Goal: Task Accomplishment & Management: Manage account settings

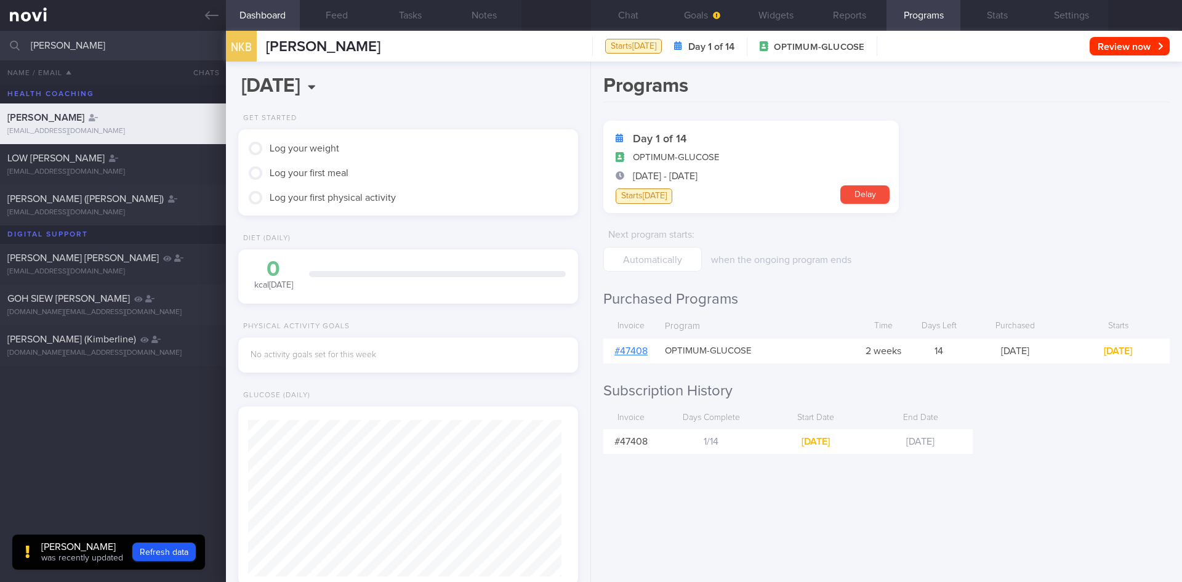
scroll to position [431, 0]
drag, startPoint x: 0, startPoint y: 0, endPoint x: 0, endPoint y: 42, distance: 41.9
click at [0, 42] on input "[PERSON_NAME]" at bounding box center [591, 46] width 1182 height 30
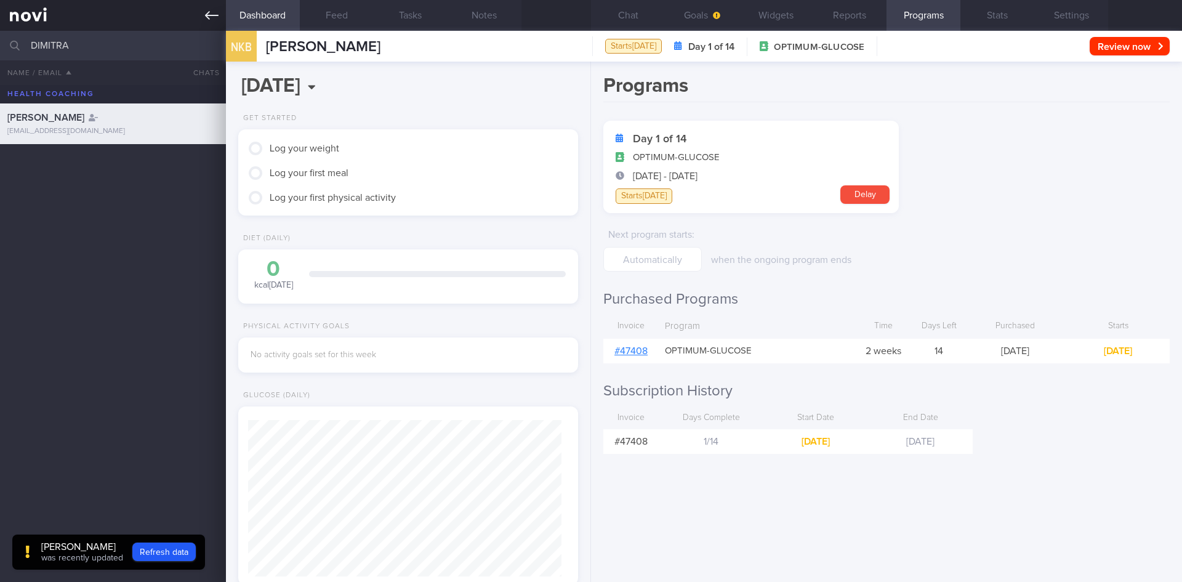
type input "DIMITRA"
click at [221, 9] on link at bounding box center [113, 15] width 226 height 31
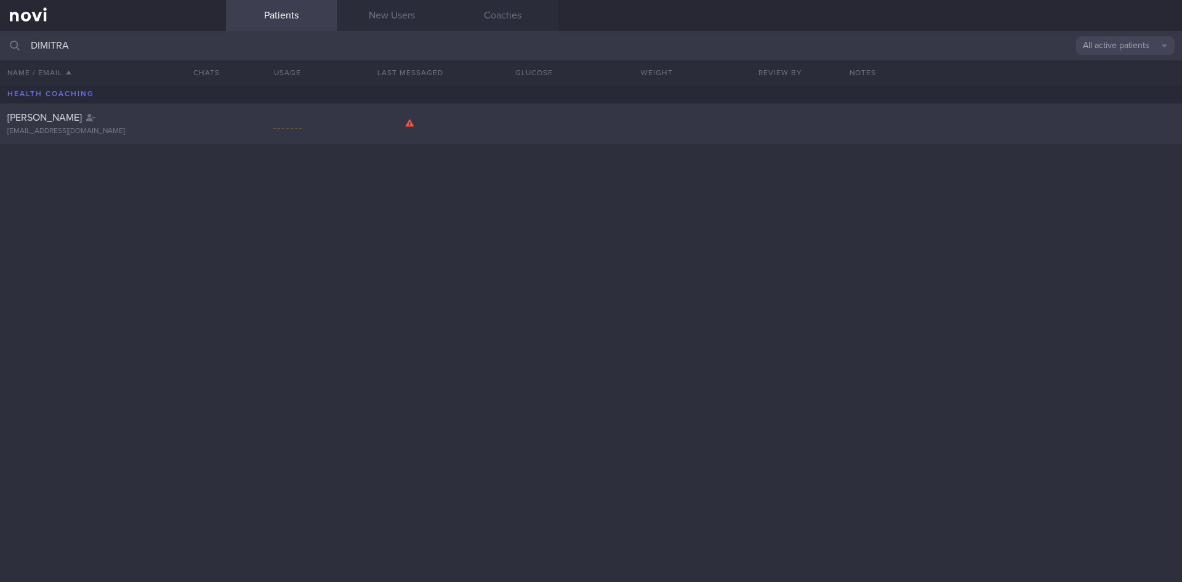
click at [415, 129] on div "[PERSON_NAME] [EMAIL_ADDRESS][DOMAIN_NAME]" at bounding box center [591, 123] width 1182 height 41
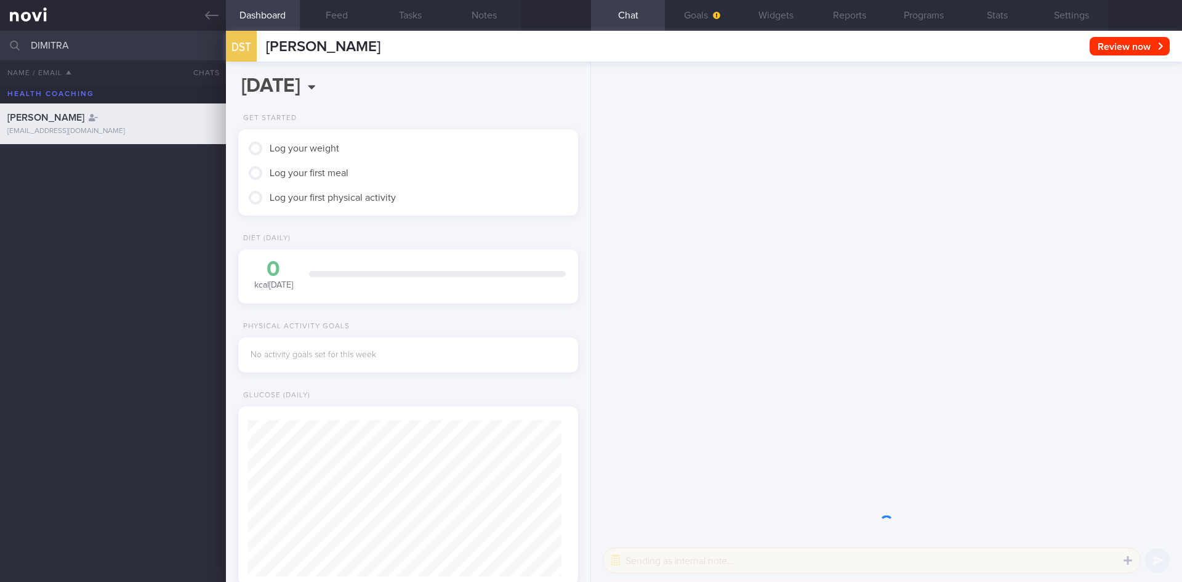
scroll to position [156, 314]
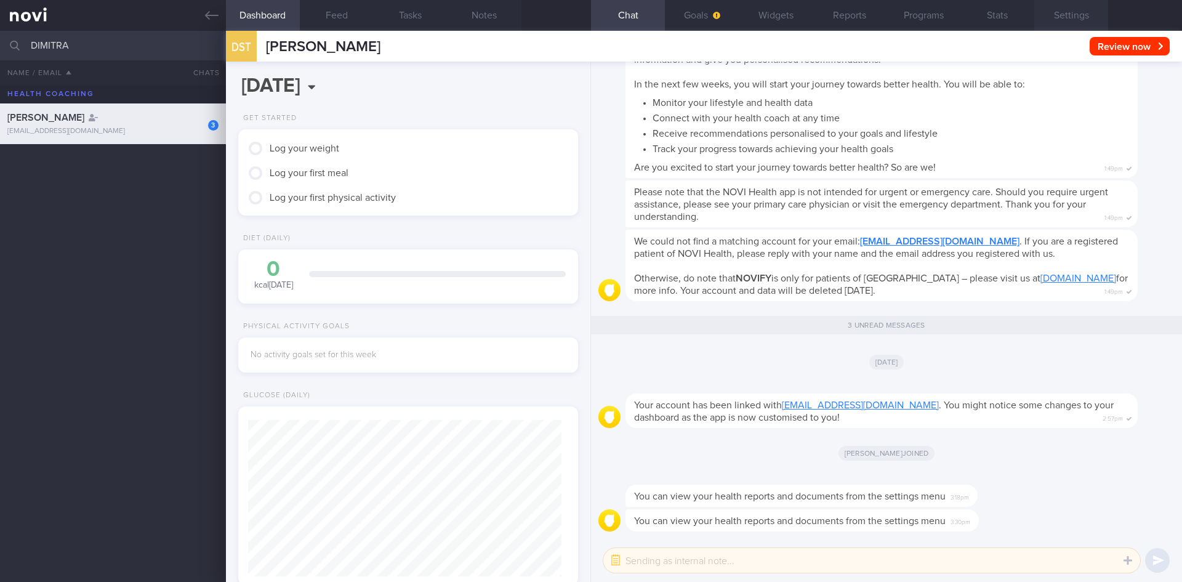
click at [1070, 29] on button "Settings" at bounding box center [1071, 15] width 74 height 31
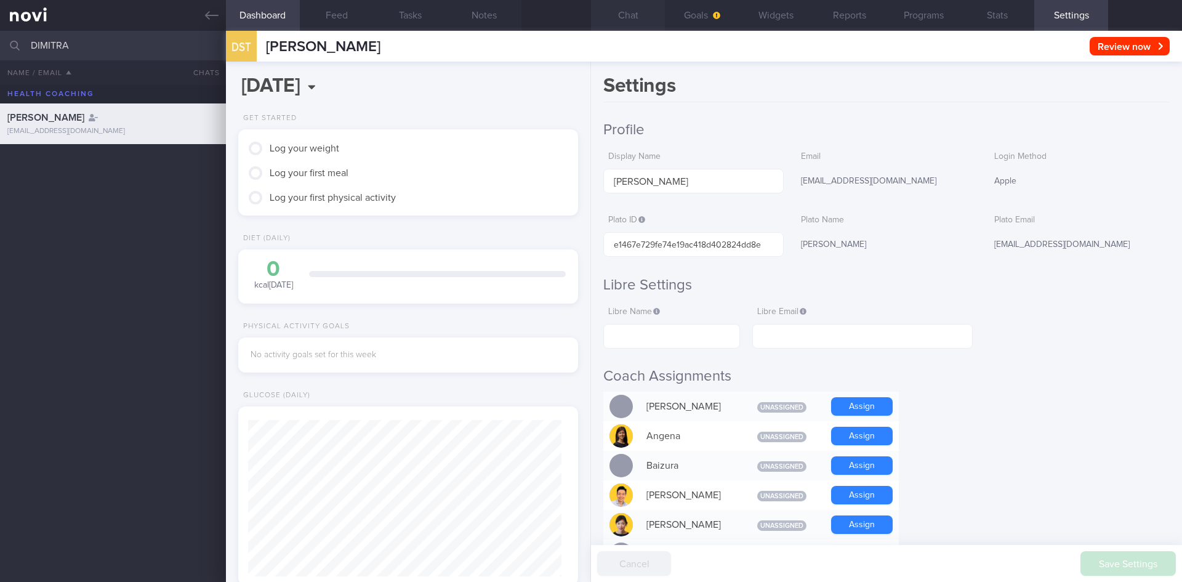
drag, startPoint x: 638, startPoint y: 17, endPoint x: 659, endPoint y: 74, distance: 60.4
click at [638, 18] on button "Chat" at bounding box center [628, 15] width 74 height 31
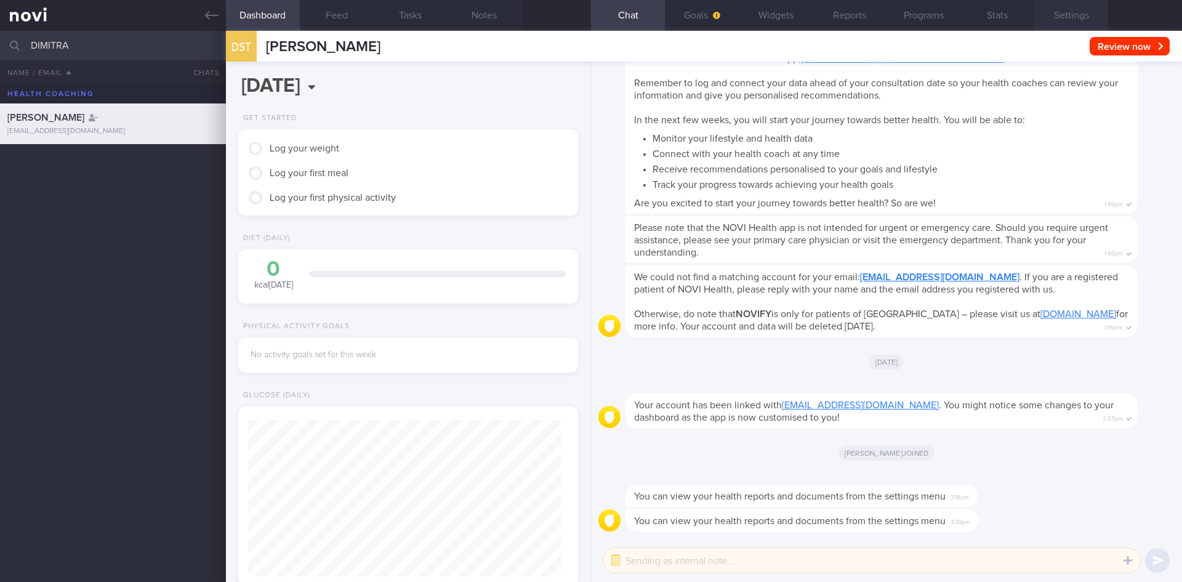
click at [1048, 22] on button "Settings" at bounding box center [1071, 15] width 74 height 31
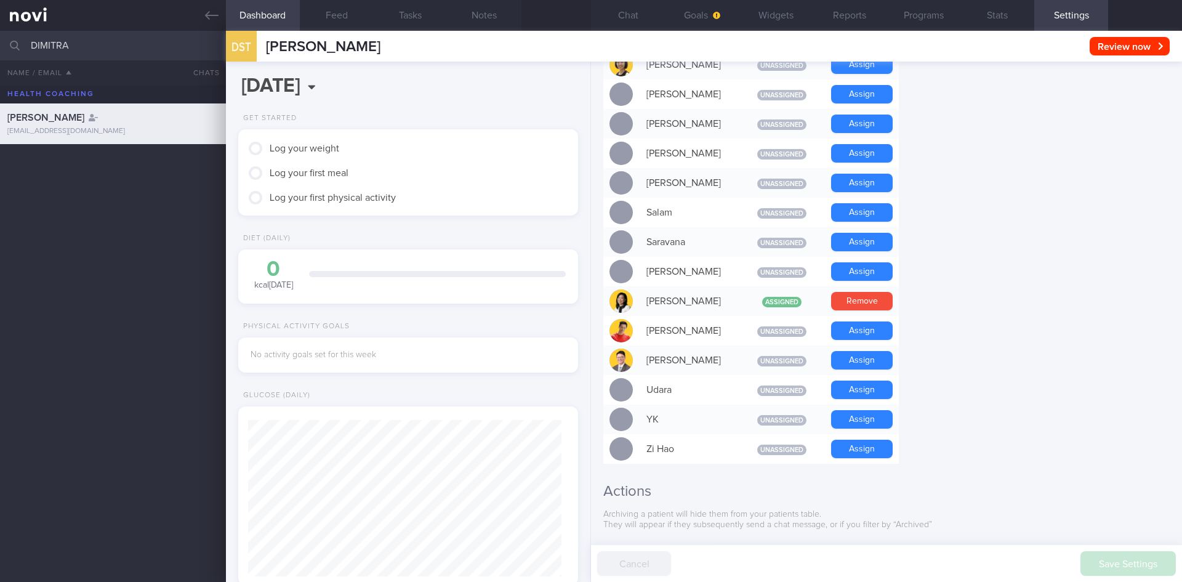
scroll to position [1038, 0]
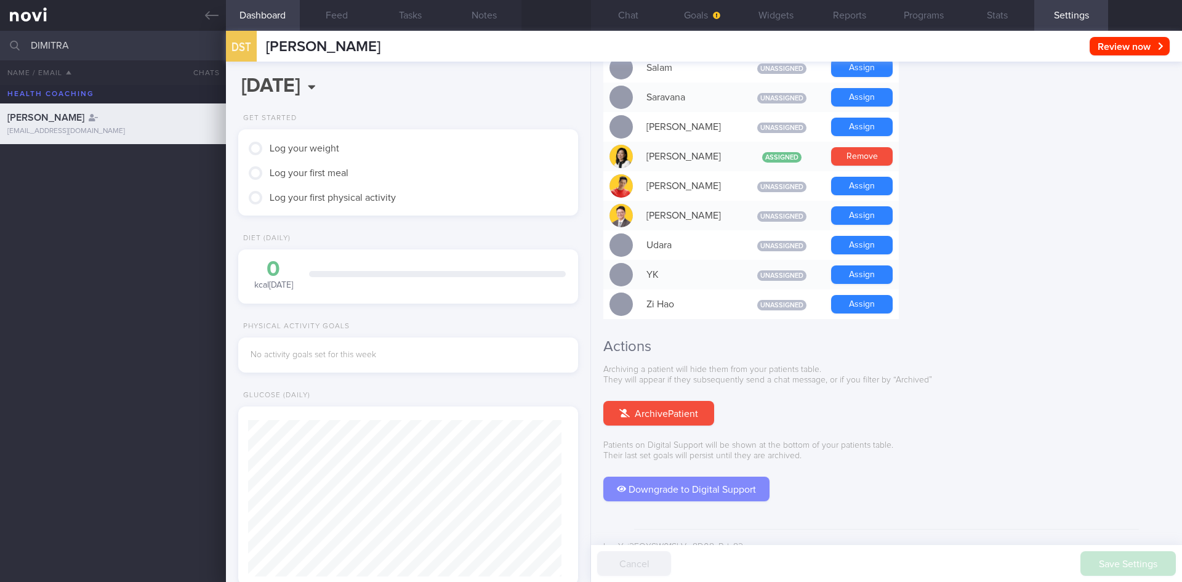
click at [683, 476] on button "Downgrade to Digital Support" at bounding box center [686, 488] width 166 height 25
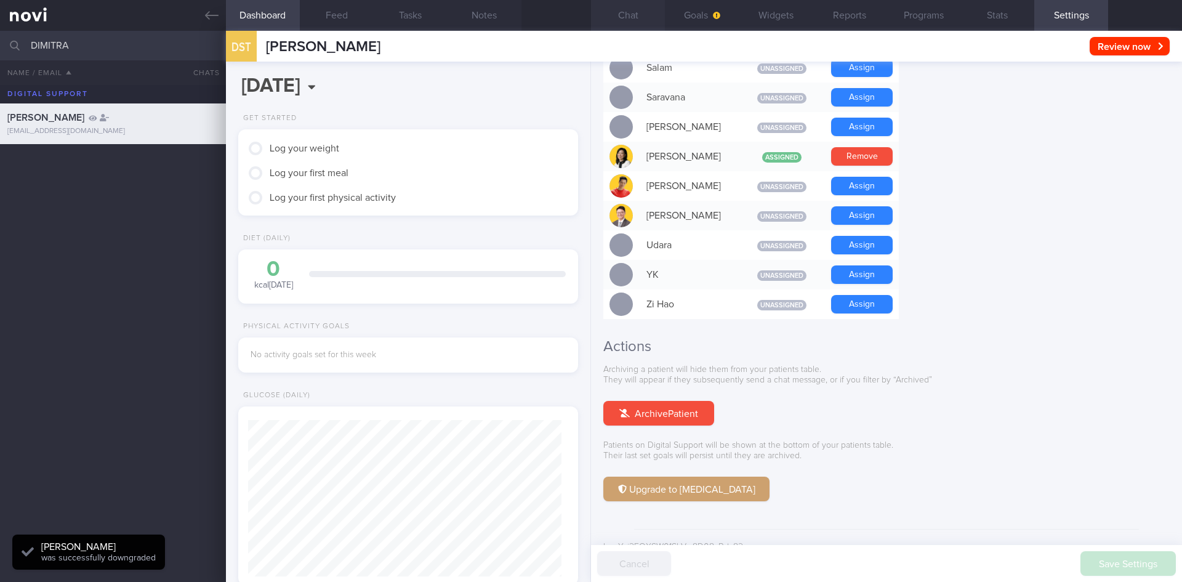
scroll to position [156, 314]
click at [617, 18] on button "Chat" at bounding box center [628, 15] width 74 height 31
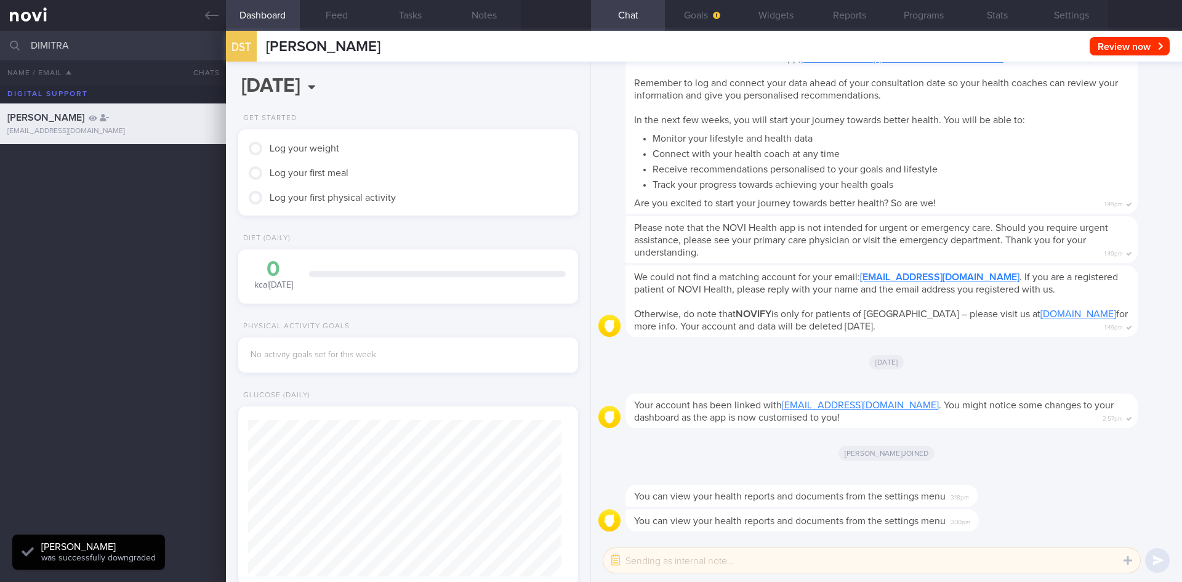
click at [794, 504] on div "You can view your health reports and documents from the settings menu 3:18pm" at bounding box center [801, 495] width 352 height 22
click at [1082, 28] on button "Settings" at bounding box center [1071, 15] width 74 height 31
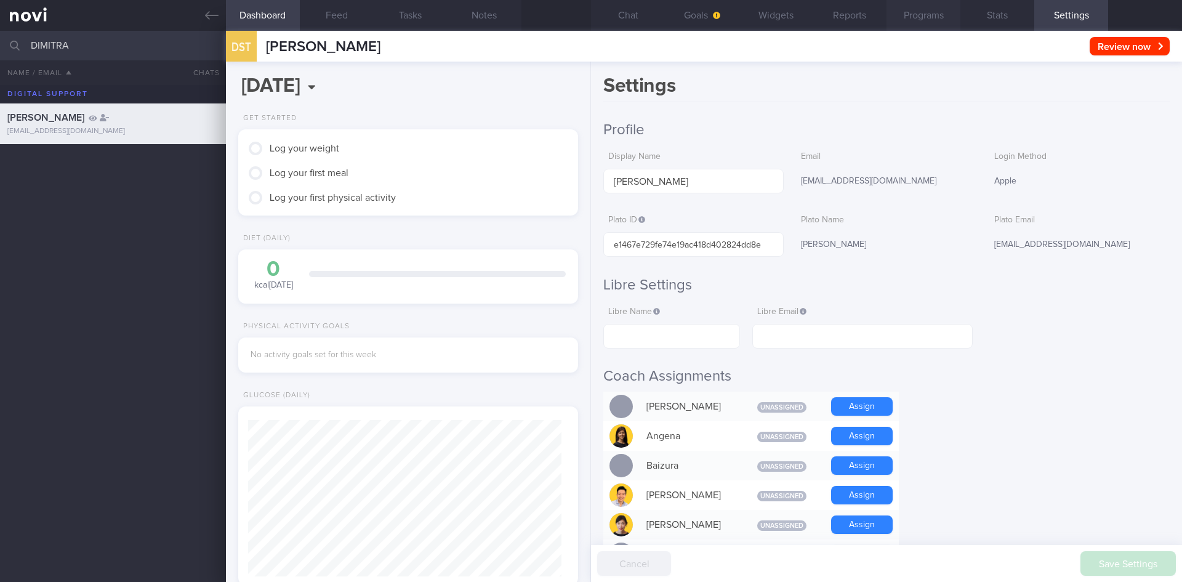
drag, startPoint x: 910, startPoint y: 12, endPoint x: 853, endPoint y: 14, distance: 56.6
click at [909, 12] on button "Programs" at bounding box center [923, 15] width 74 height 31
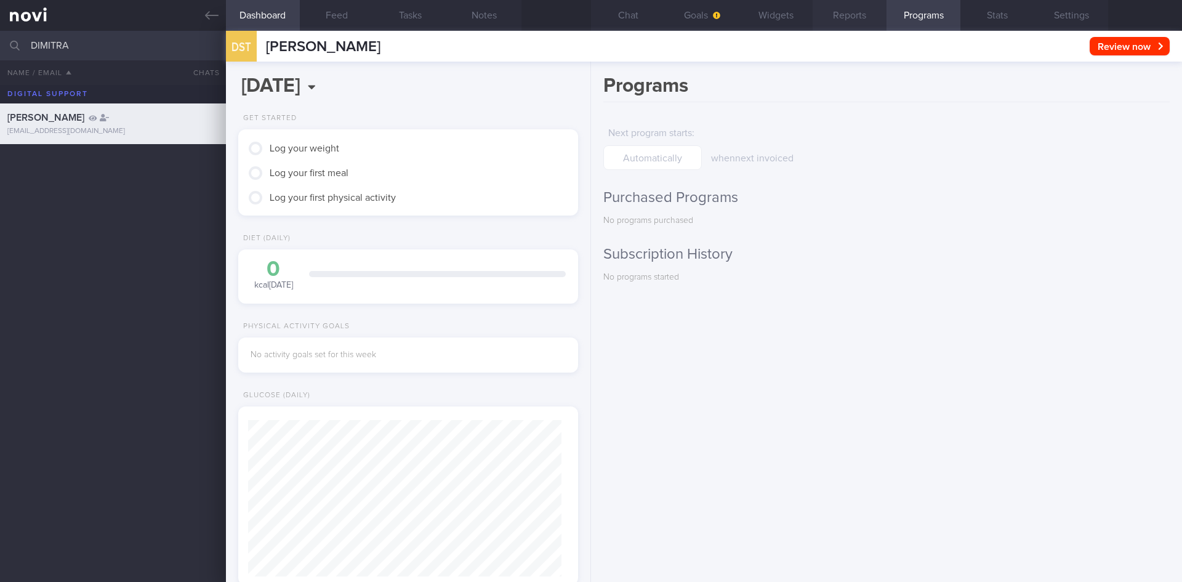
click at [853, 14] on button "Reports" at bounding box center [850, 15] width 74 height 31
